Goal: Task Accomplishment & Management: Manage account settings

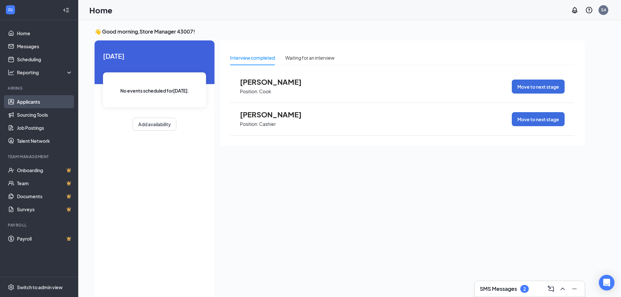
click at [34, 106] on link "Applicants" at bounding box center [45, 101] width 56 height 13
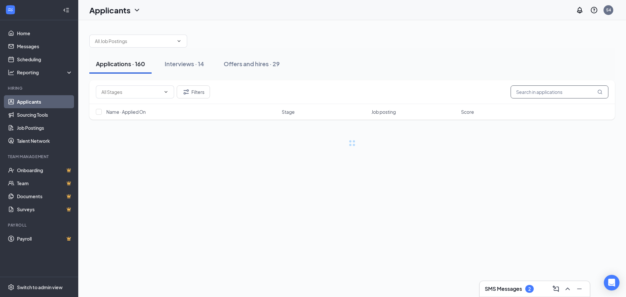
click at [523, 93] on input "text" at bounding box center [559, 91] width 98 height 13
type input "[PERSON_NAME]"
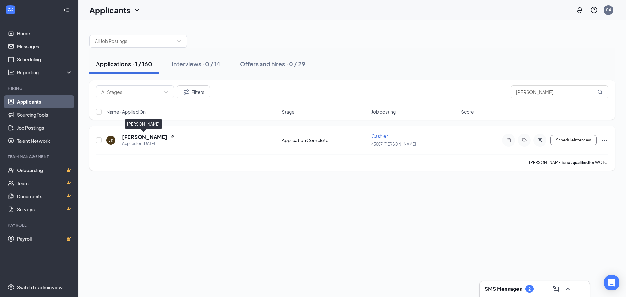
click at [138, 132] on div "JS [PERSON_NAME] Applied on [DATE] Application Complete Cashier 43007 [PERSON_N…" at bounding box center [351, 148] width 525 height 44
click at [138, 135] on h5 "[PERSON_NAME]" at bounding box center [144, 136] width 45 height 7
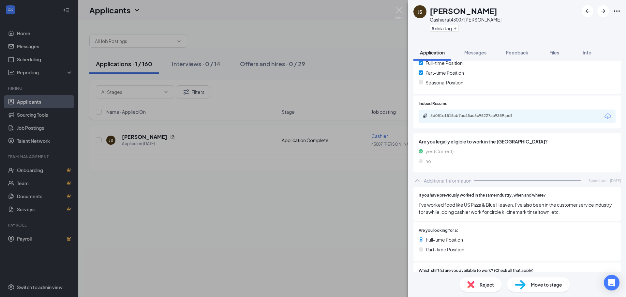
scroll to position [163, 0]
